Goal: Task Accomplishment & Management: Manage account settings

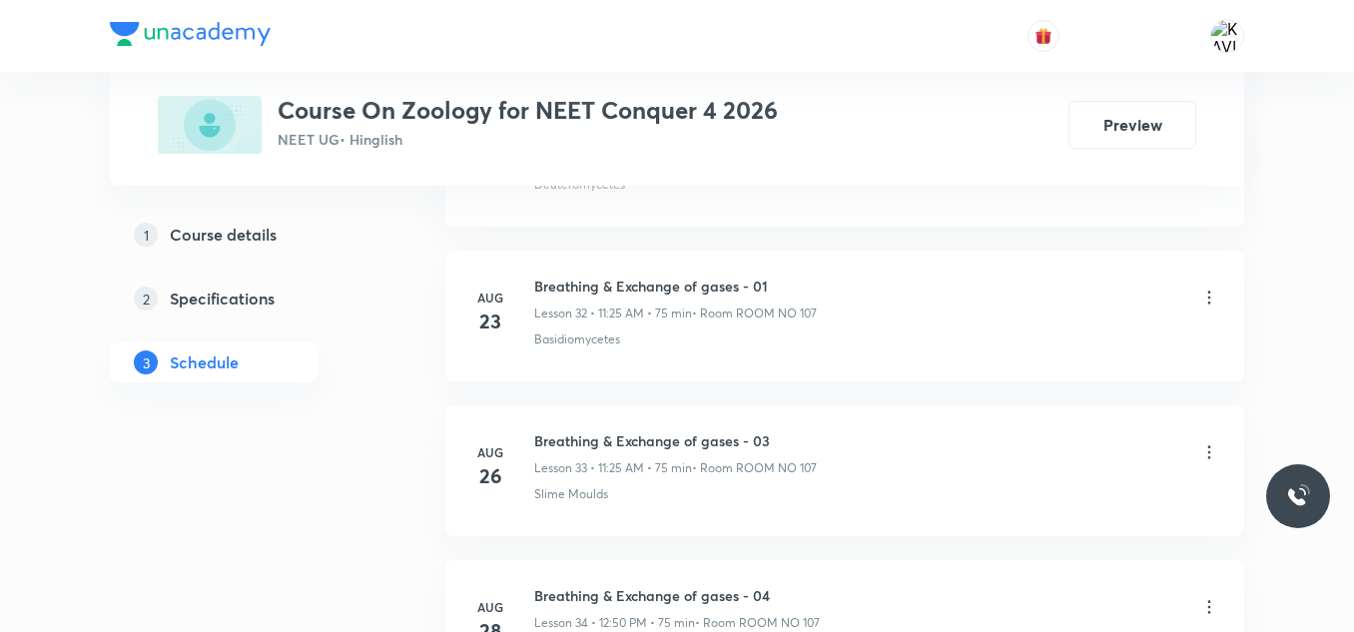
scroll to position [6387, 0]
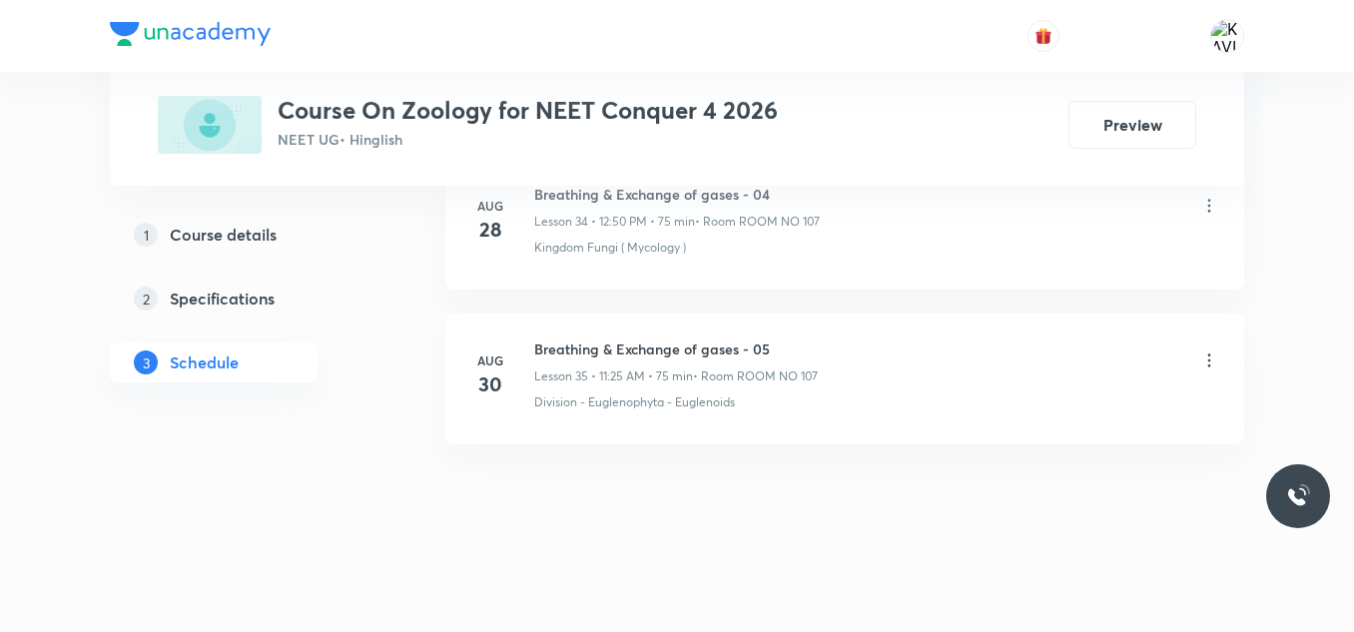
click at [633, 339] on h6 "Breathing & Exchange of gases - 05" at bounding box center [676, 349] width 284 height 21
copy h6 "Breathing & Exchange of gases - 05"
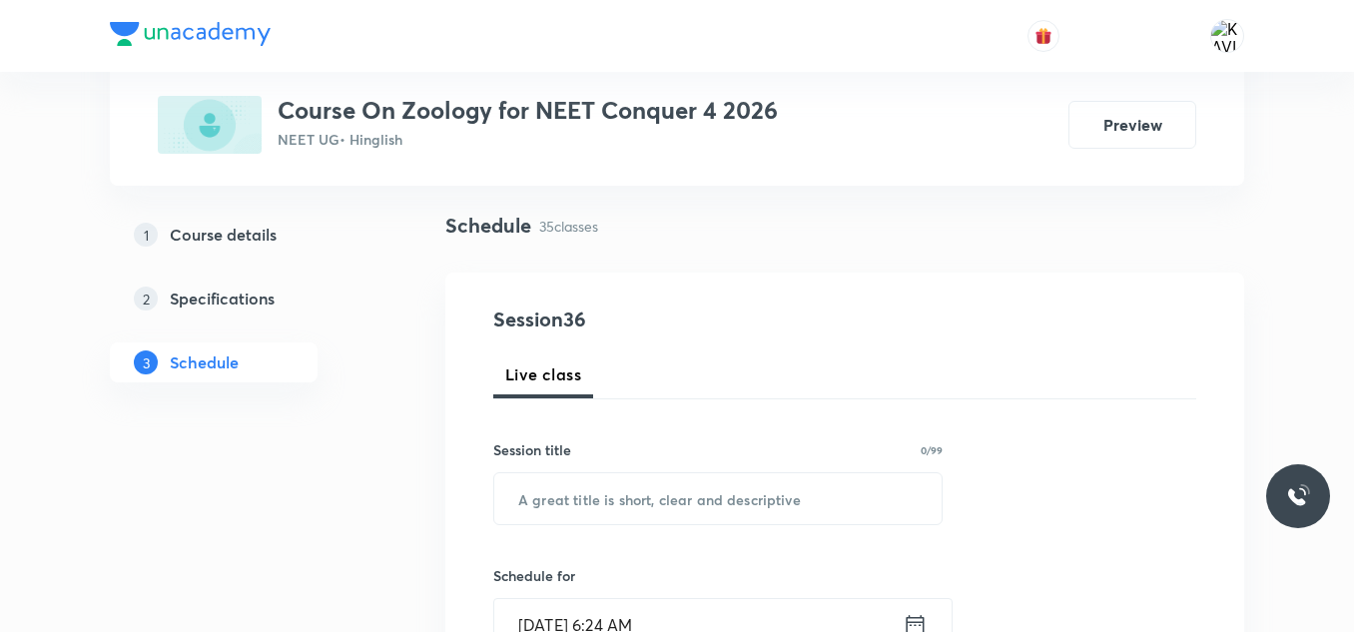
scroll to position [128, 0]
click at [548, 492] on input "text" at bounding box center [717, 497] width 447 height 51
paste input "Breathing & Exchange of gases - 05"
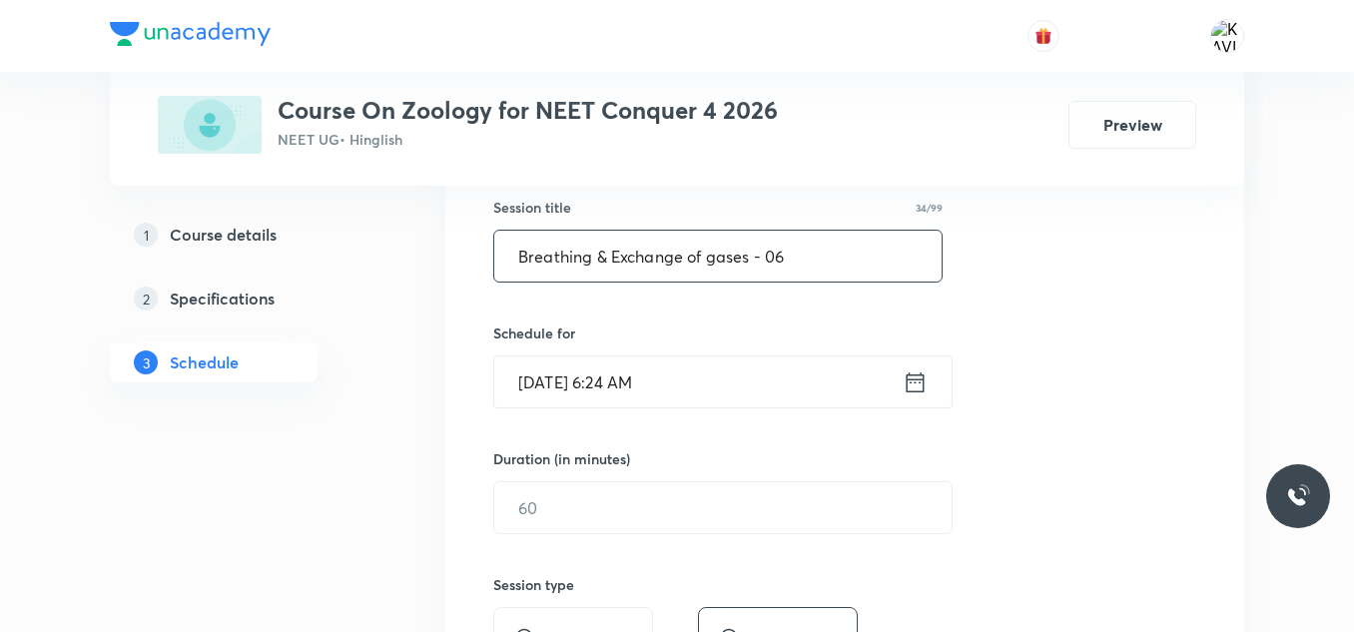
scroll to position [377, 0]
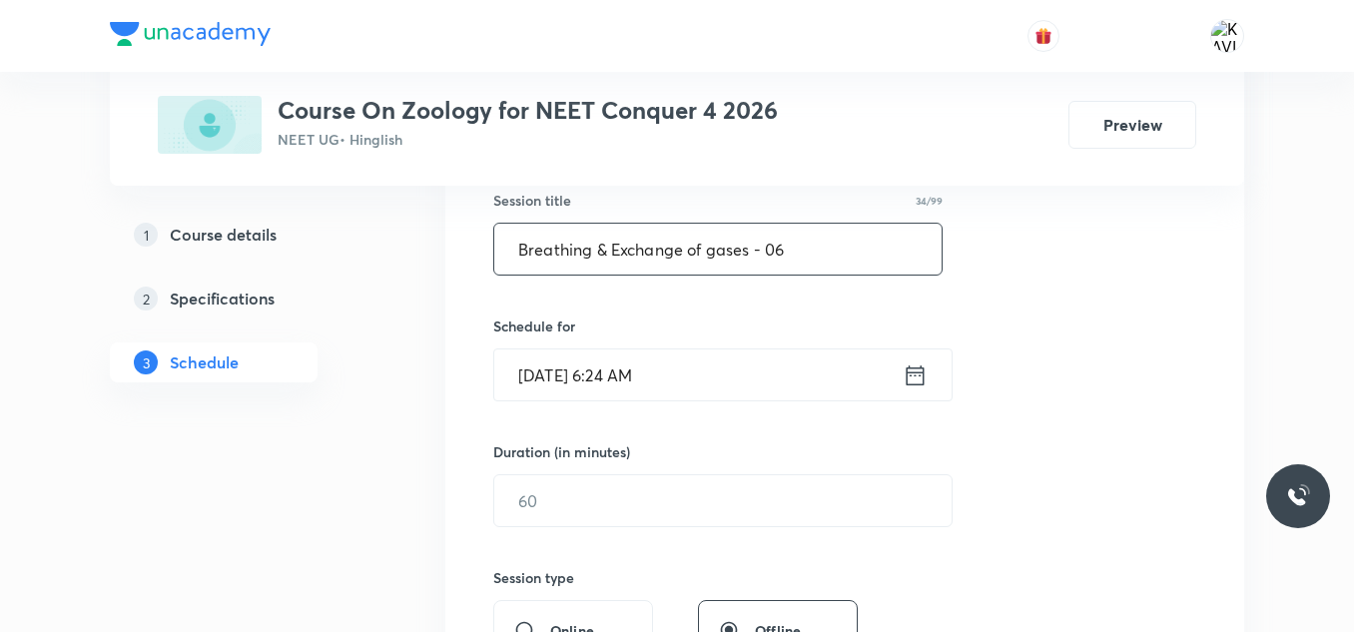
type input "Breathing & Exchange of gases - 06"
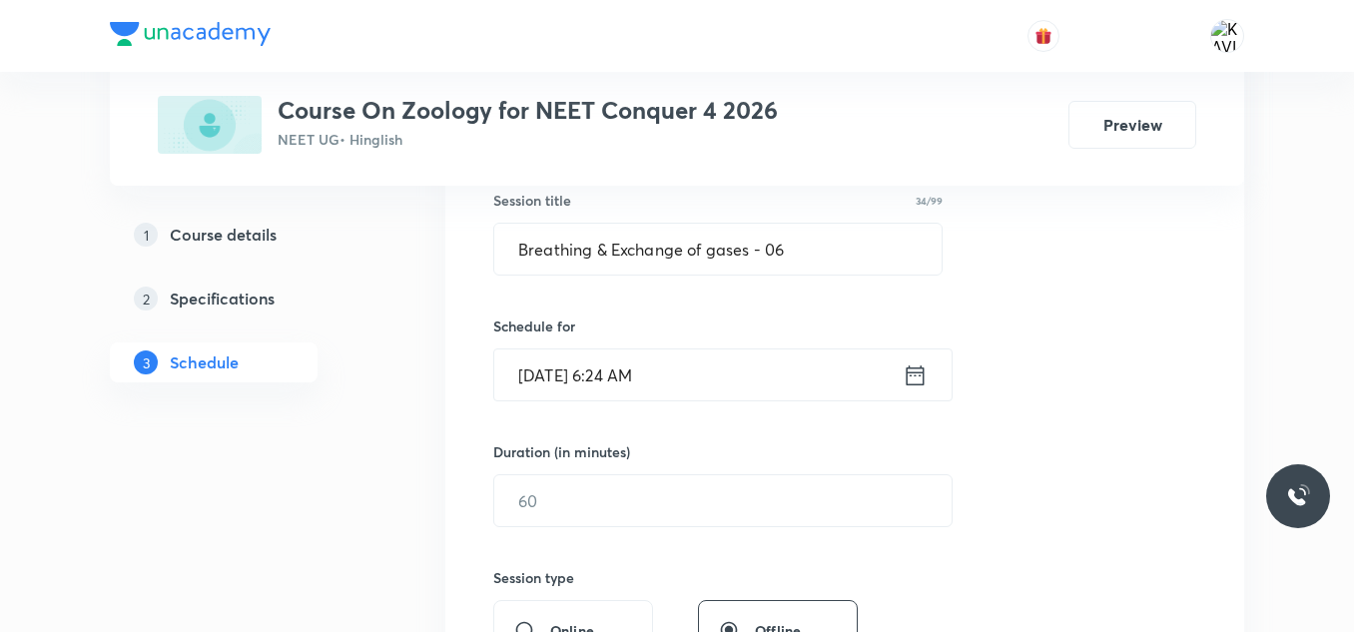
click at [907, 390] on div "[DATE] 6:24 AM ​" at bounding box center [722, 375] width 459 height 53
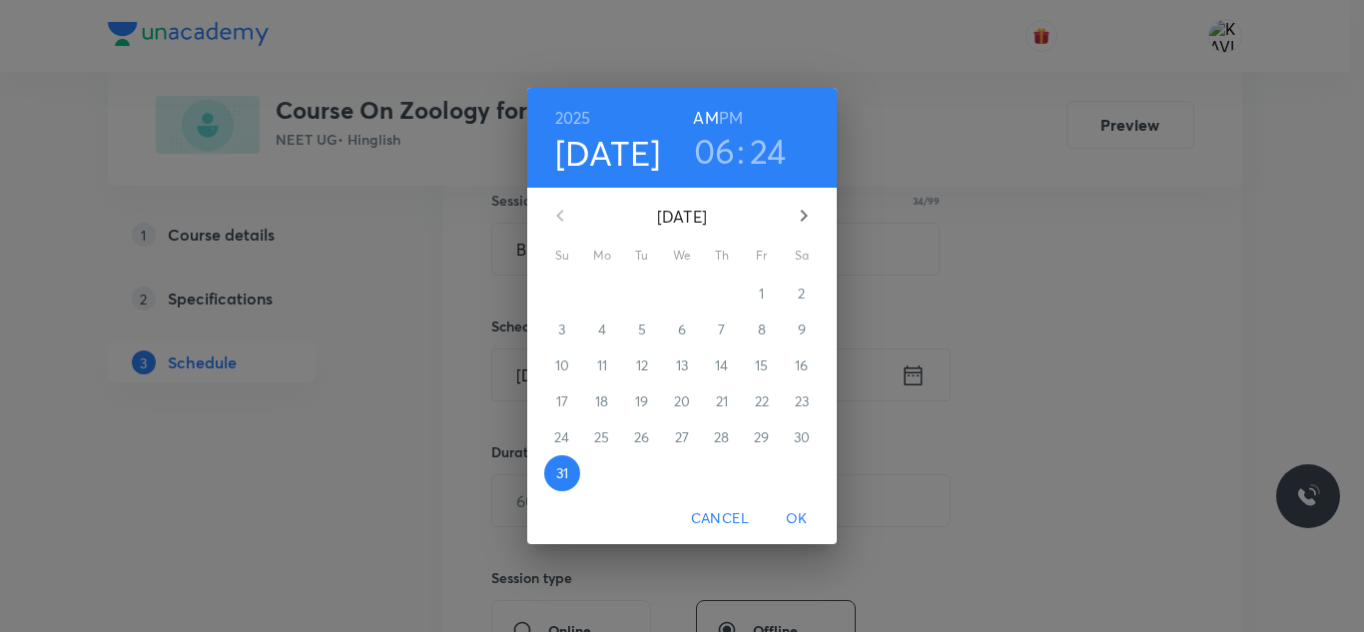
click at [714, 154] on h3 "06" at bounding box center [715, 151] width 42 height 42
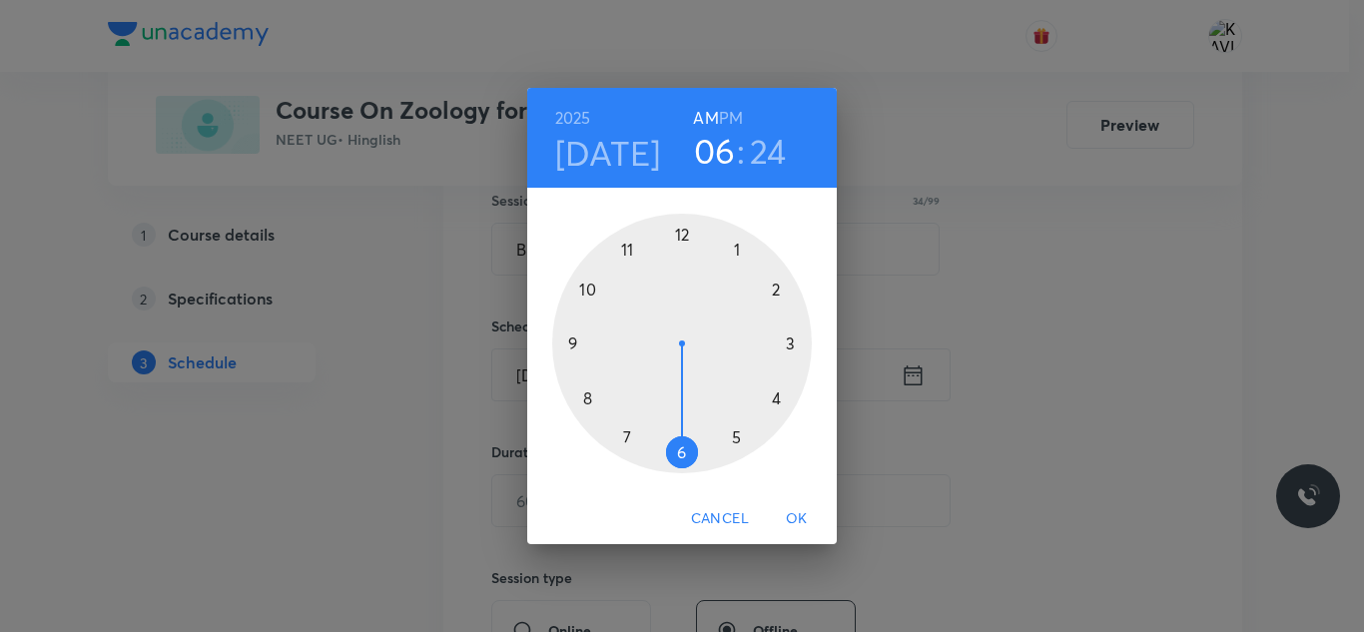
click at [589, 294] on div at bounding box center [682, 344] width 260 height 260
click at [685, 242] on div at bounding box center [682, 344] width 260 height 260
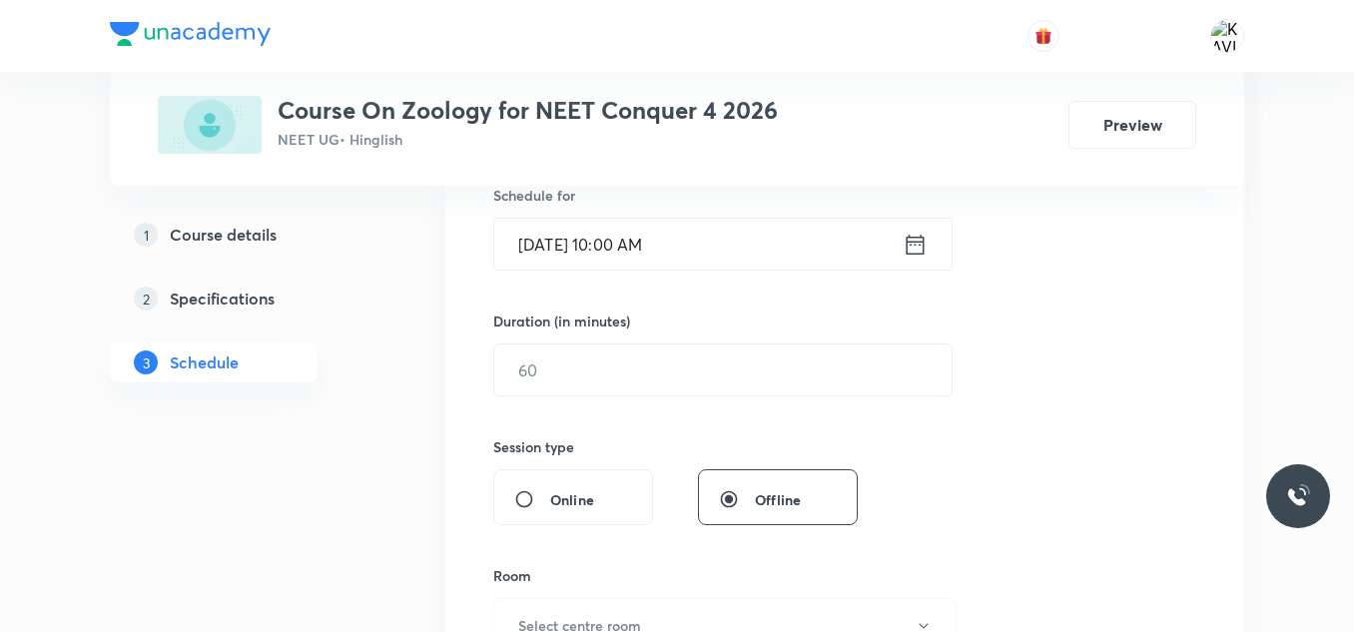
scroll to position [508, 0]
click at [638, 354] on input "text" at bounding box center [722, 369] width 457 height 51
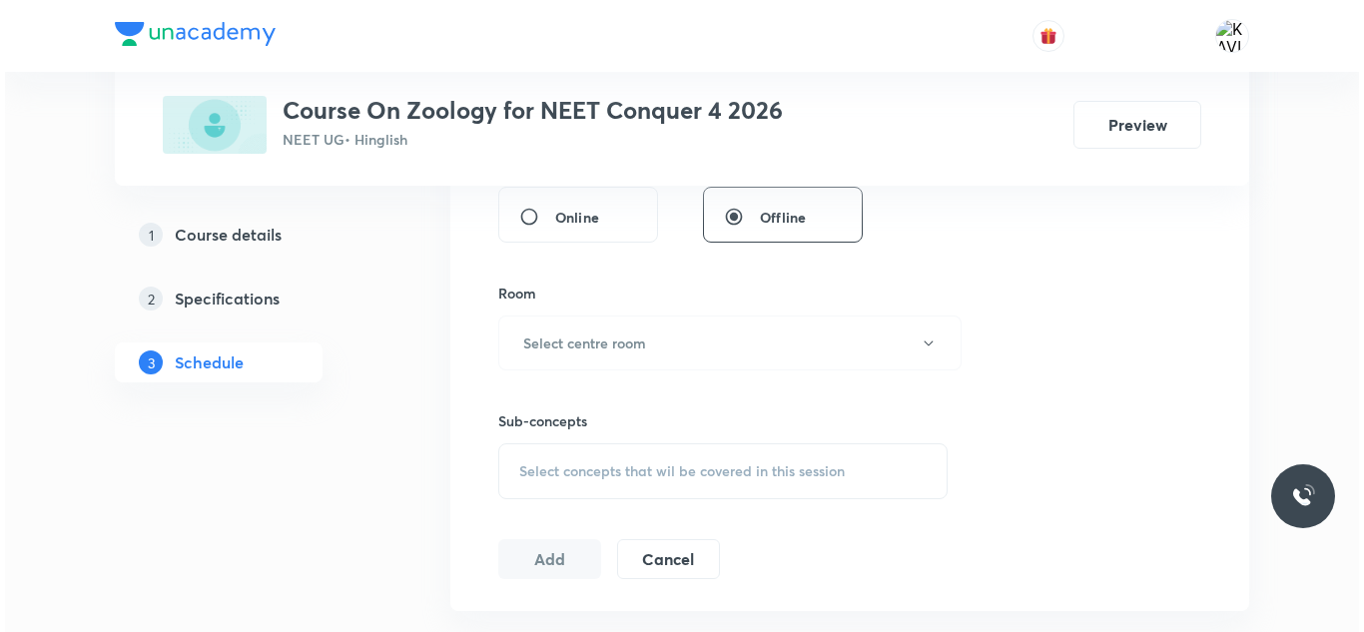
scroll to position [792, 0]
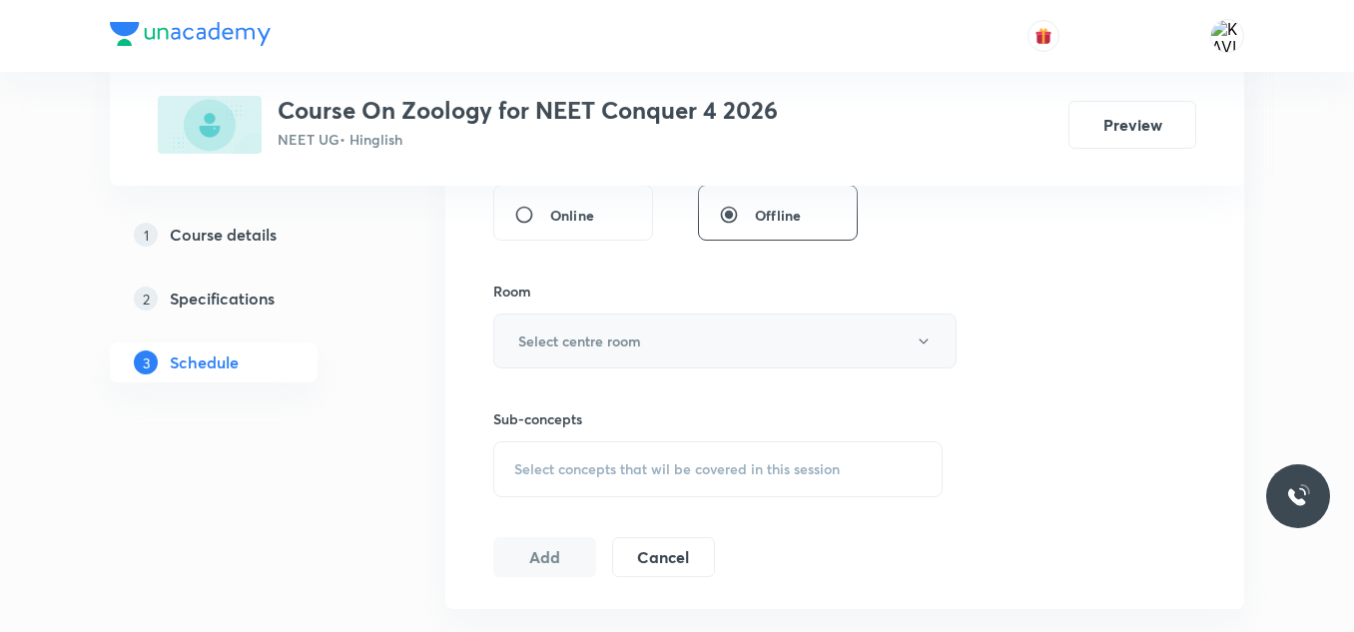
type input "75"
click at [673, 365] on button "Select centre room" at bounding box center [724, 341] width 463 height 55
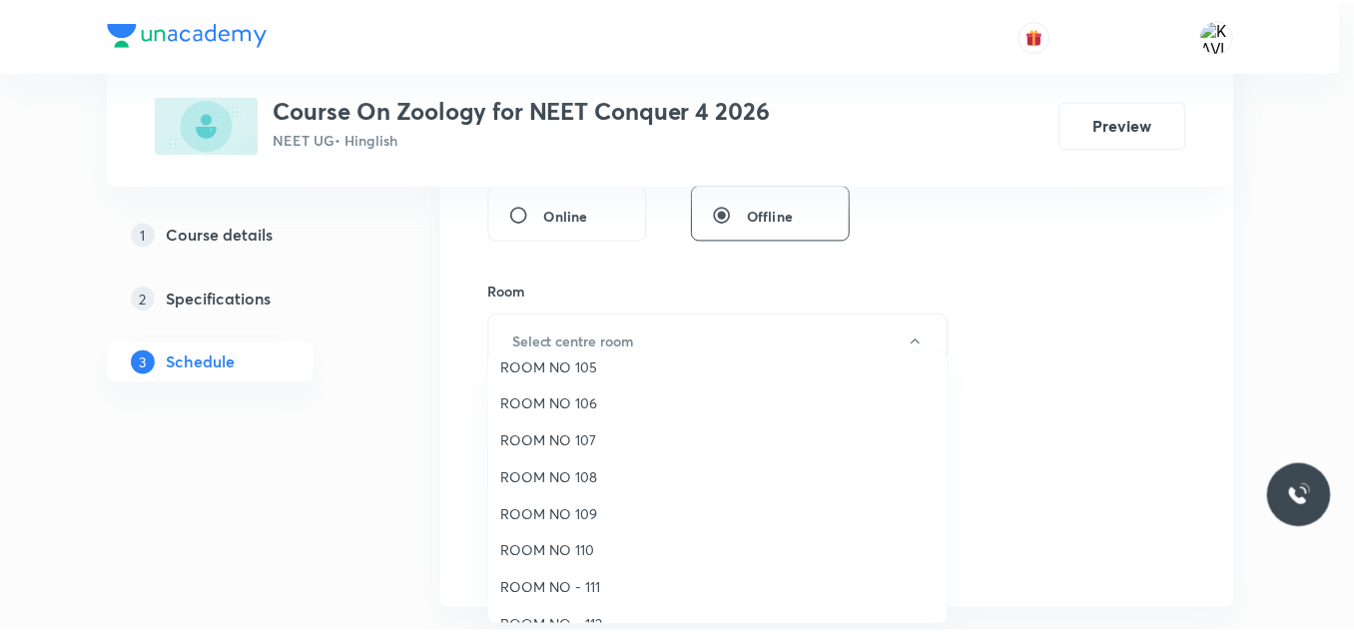
scroll to position [162, 0]
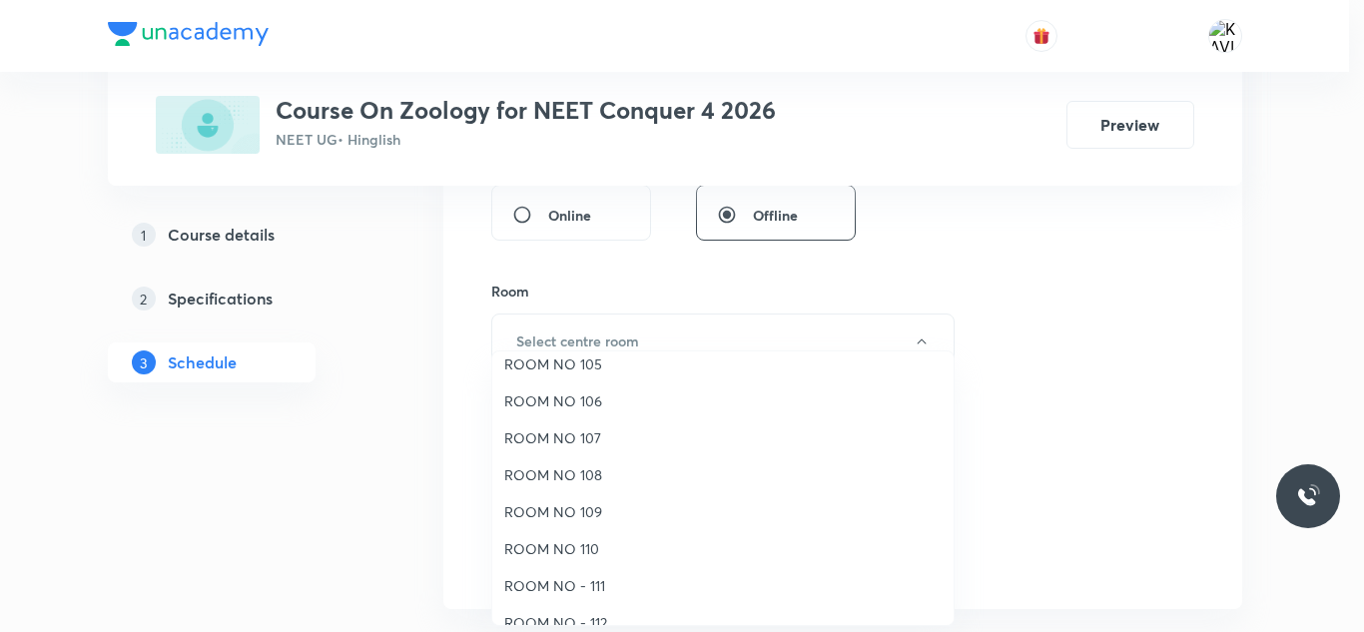
click at [607, 443] on span "ROOM NO 107" at bounding box center [722, 437] width 437 height 21
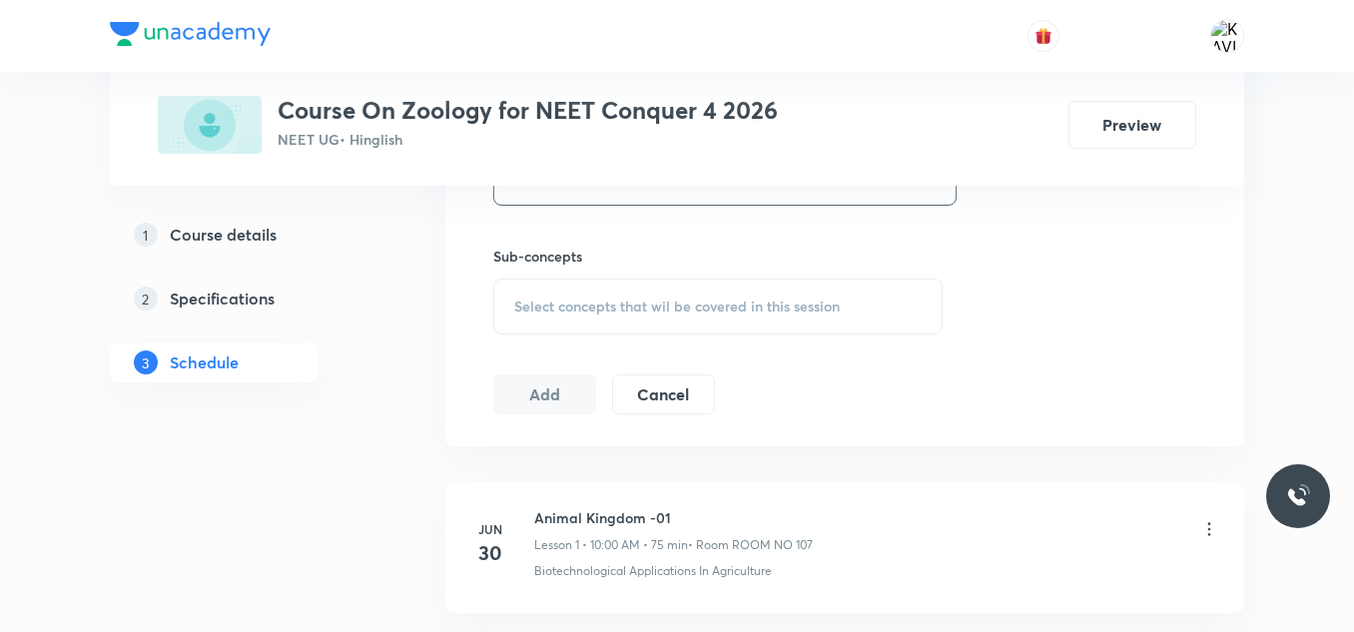
scroll to position [956, 0]
click at [599, 313] on span "Select concepts that wil be covered in this session" at bounding box center [677, 306] width 326 height 16
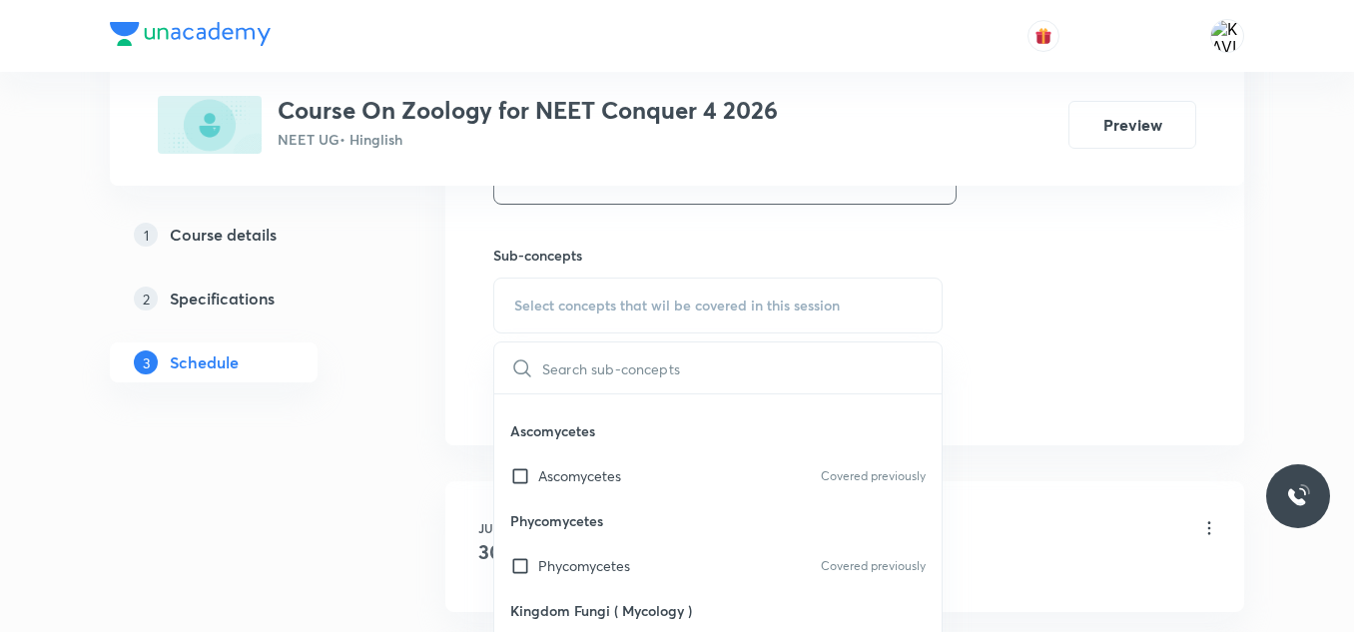
scroll to position [962, 0]
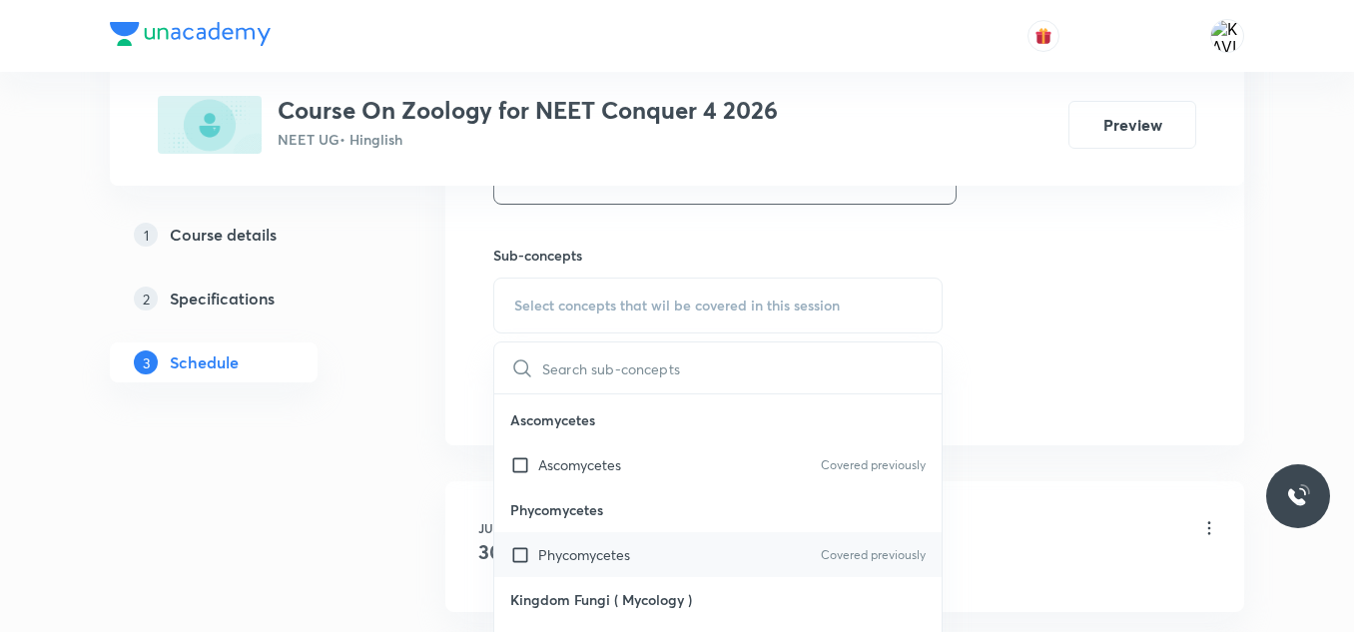
click at [581, 559] on p "Phycomycetes" at bounding box center [584, 554] width 92 height 21
checkbox input "true"
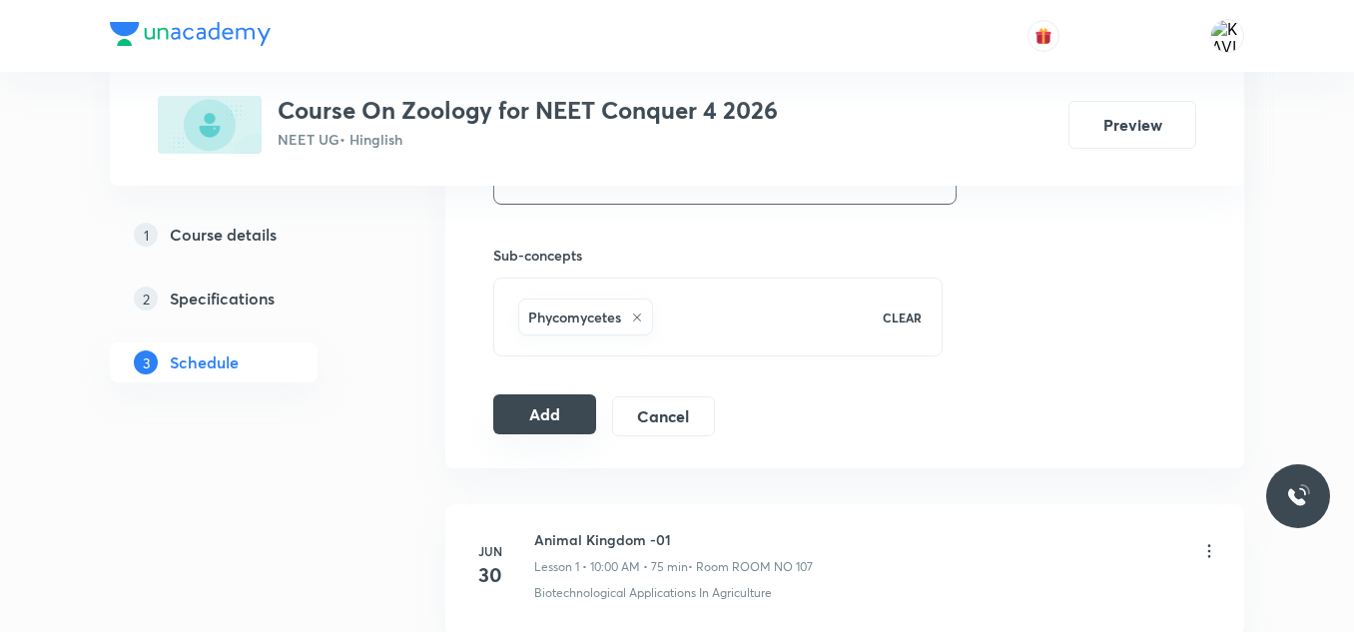
click at [525, 420] on button "Add" at bounding box center [544, 414] width 103 height 40
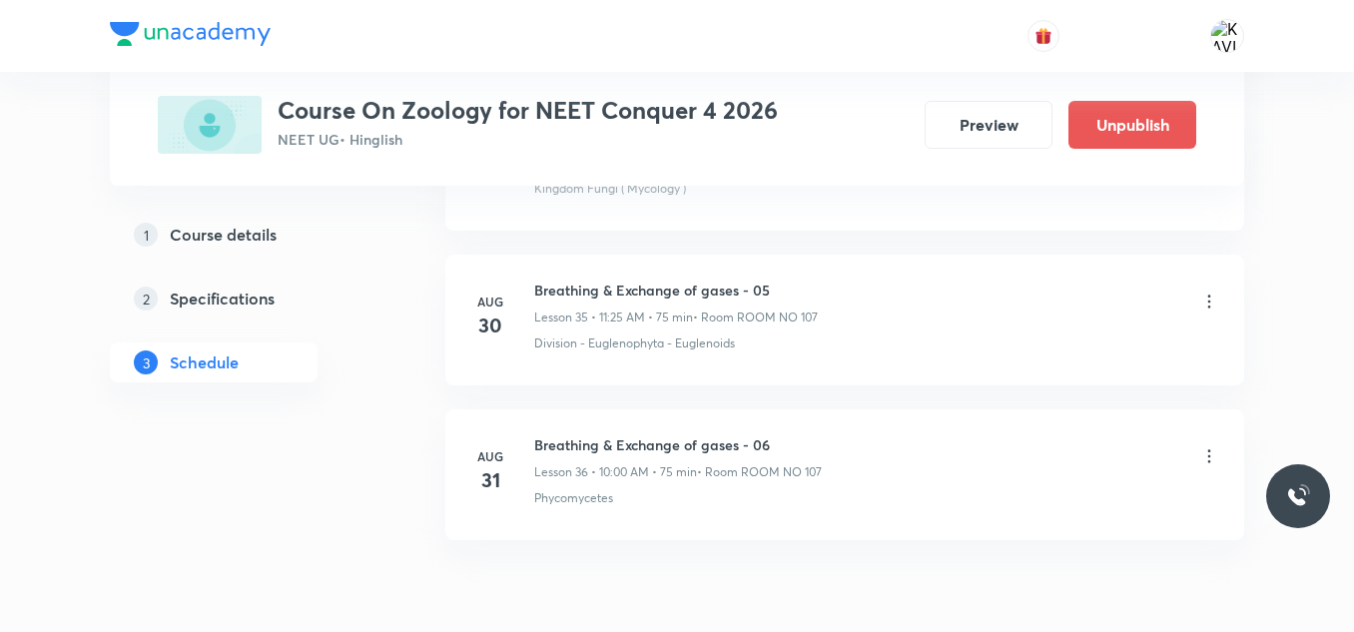
scroll to position [5624, 0]
